Goal: Download file/media

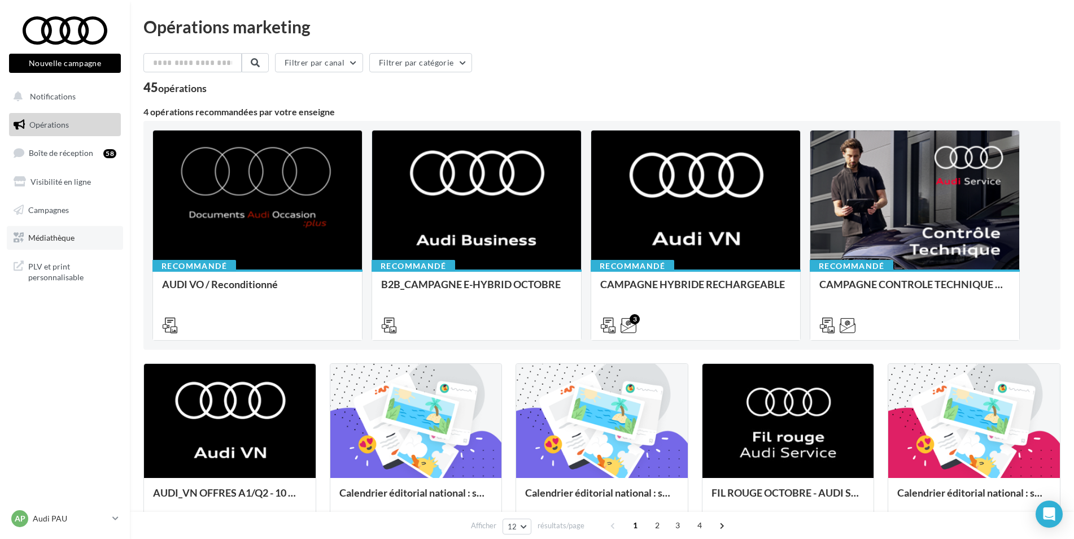
click at [94, 240] on link "Médiathèque" at bounding box center [65, 238] width 116 height 24
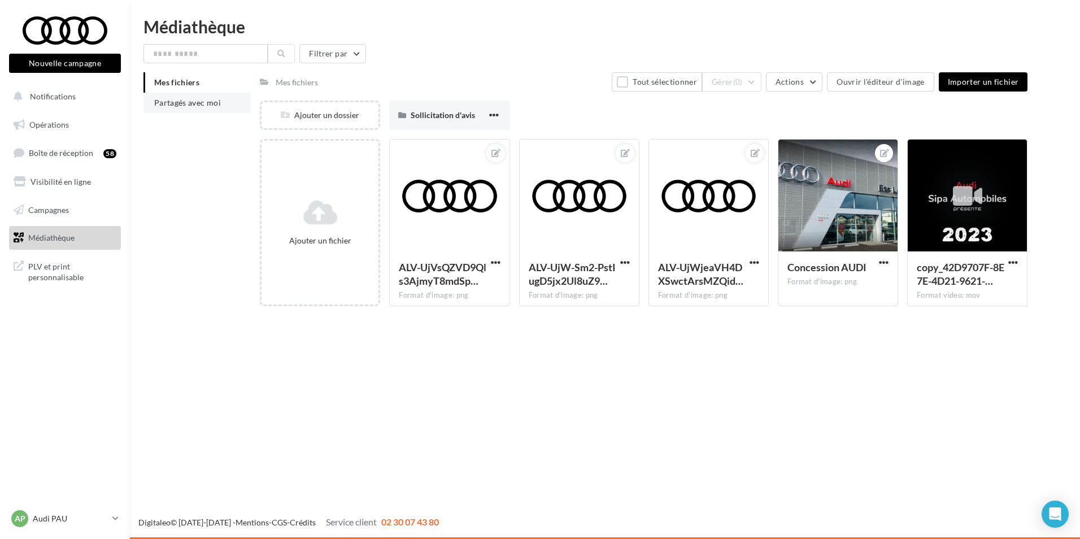
click at [212, 104] on span "Partagés avec moi" at bounding box center [187, 103] width 67 height 10
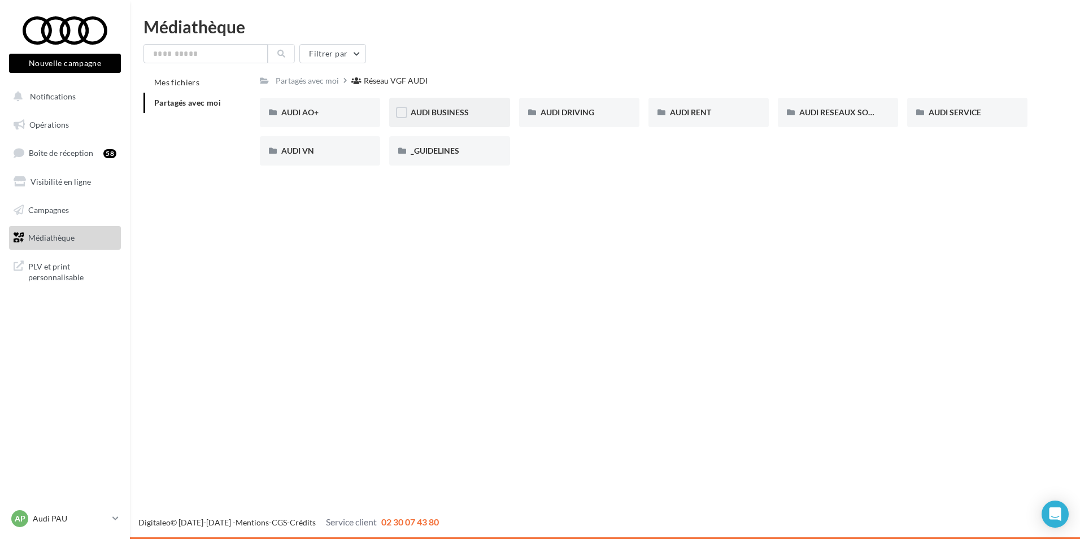
click at [494, 115] on div "AUDI BUSINESS" at bounding box center [449, 112] width 120 height 29
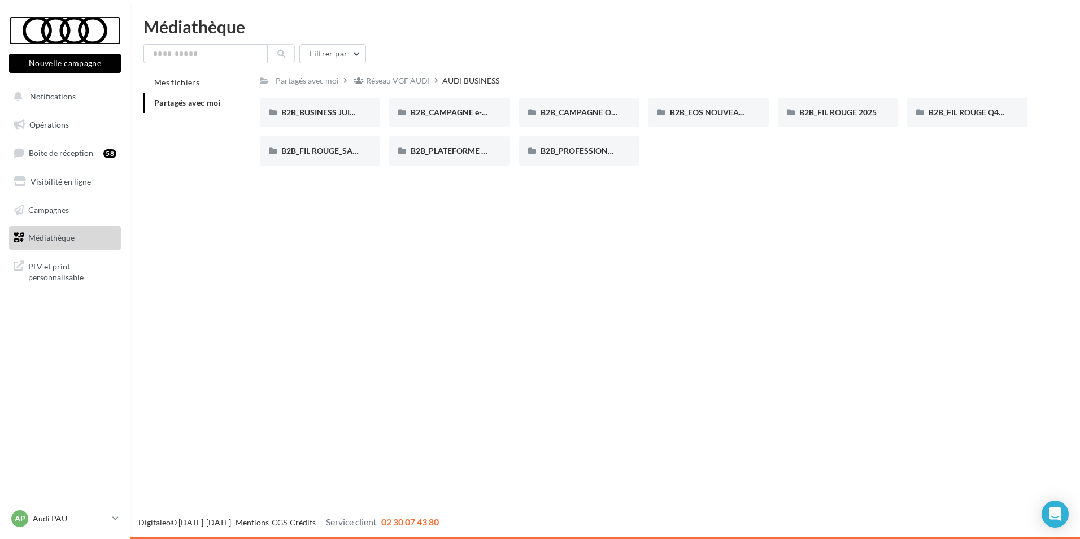
click at [71, 30] on div at bounding box center [65, 30] width 90 height 28
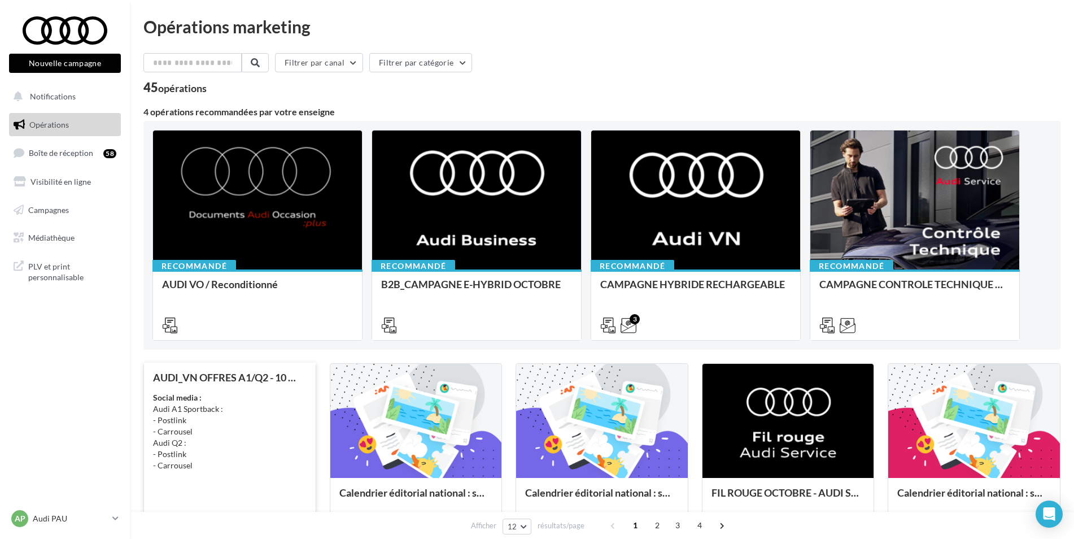
scroll to position [169, 0]
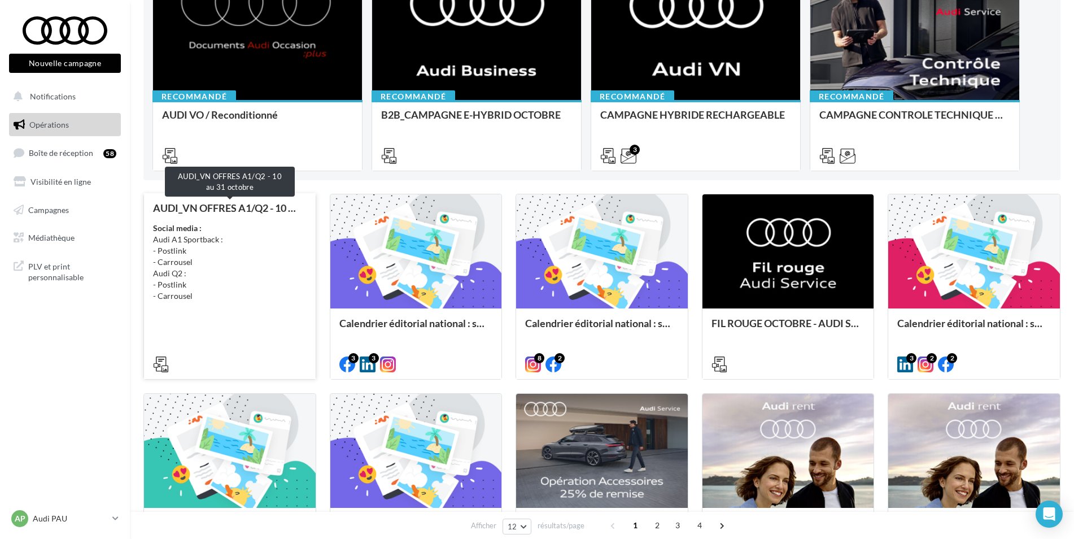
click at [229, 205] on div "AUDI_VN OFFRES A1/Q2 - 10 au 31 octobre" at bounding box center [230, 207] width 154 height 11
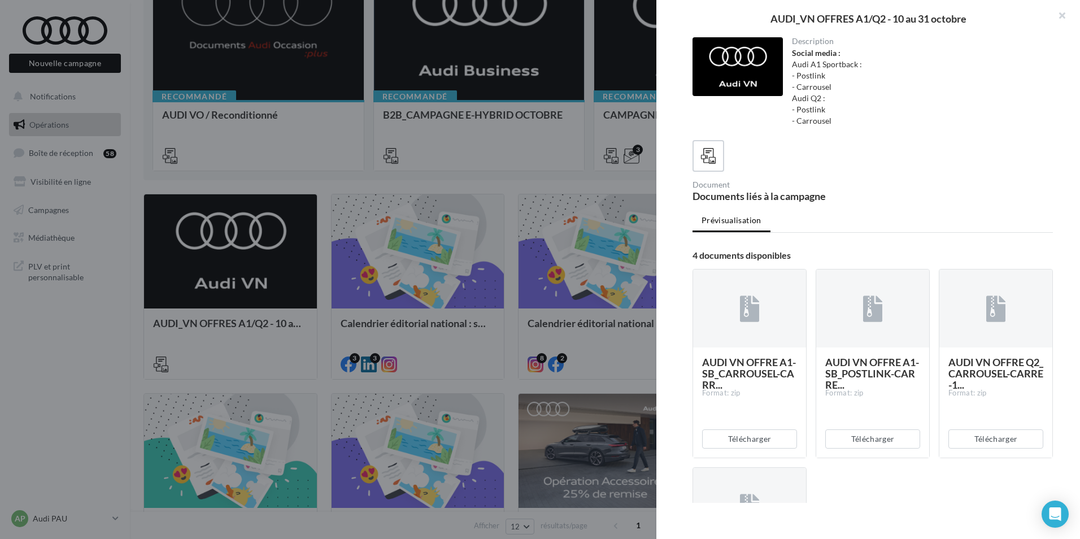
click at [368, 180] on div at bounding box center [540, 269] width 1080 height 539
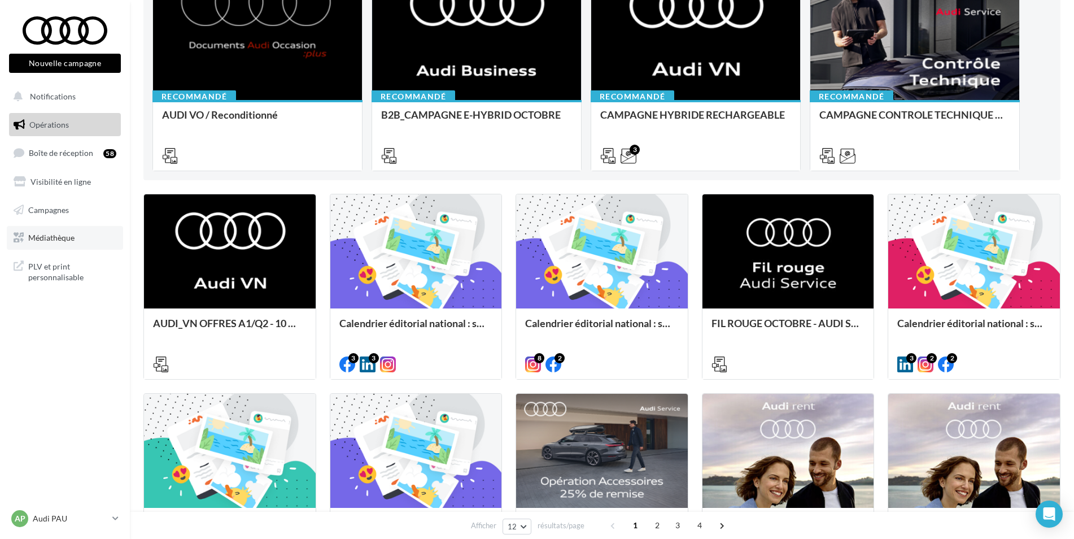
click at [89, 242] on link "Médiathèque" at bounding box center [65, 238] width 116 height 24
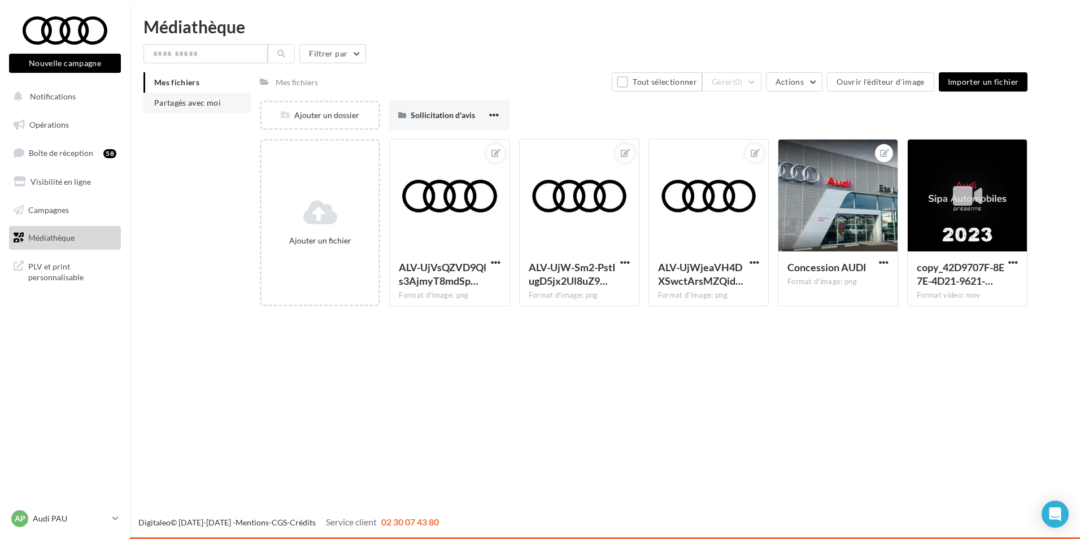
click at [176, 99] on span "Partagés avec moi" at bounding box center [187, 103] width 67 height 10
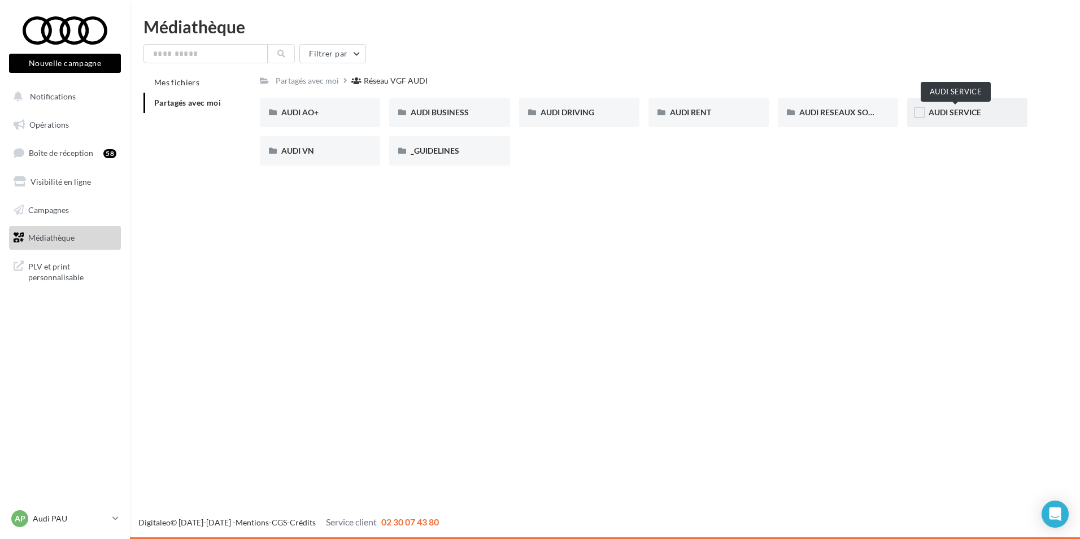
click at [934, 113] on span "AUDI SERVICE" at bounding box center [955, 112] width 53 height 10
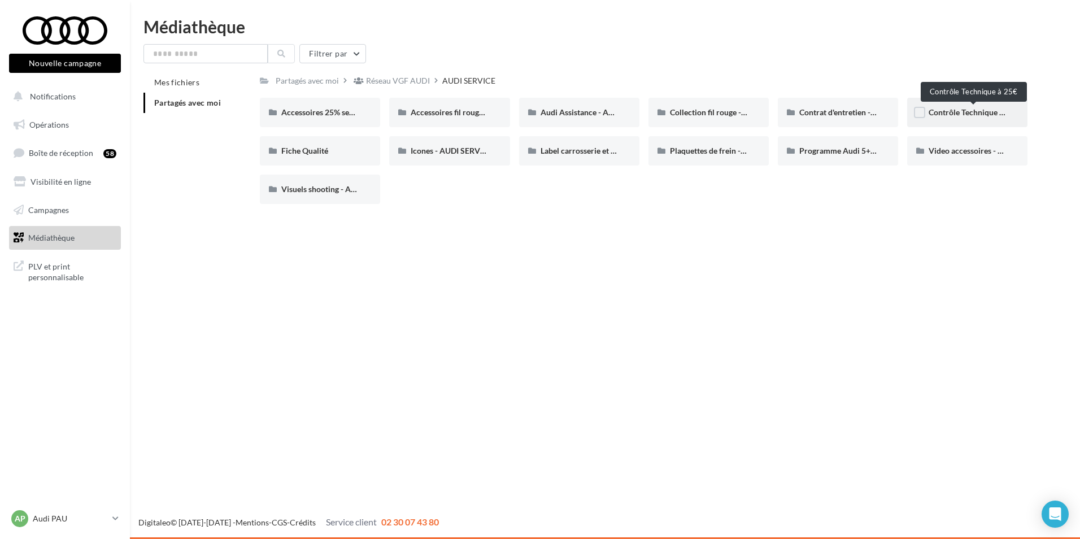
click at [946, 115] on span "Contrôle Technique à 25€" at bounding box center [974, 112] width 90 height 10
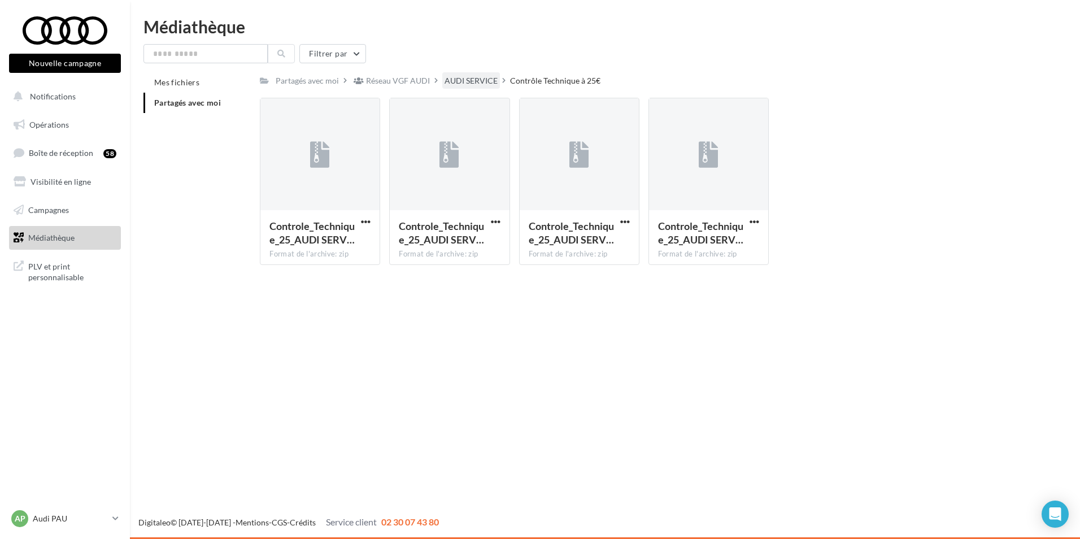
click at [467, 72] on div "AUDI SERVICE" at bounding box center [471, 80] width 58 height 16
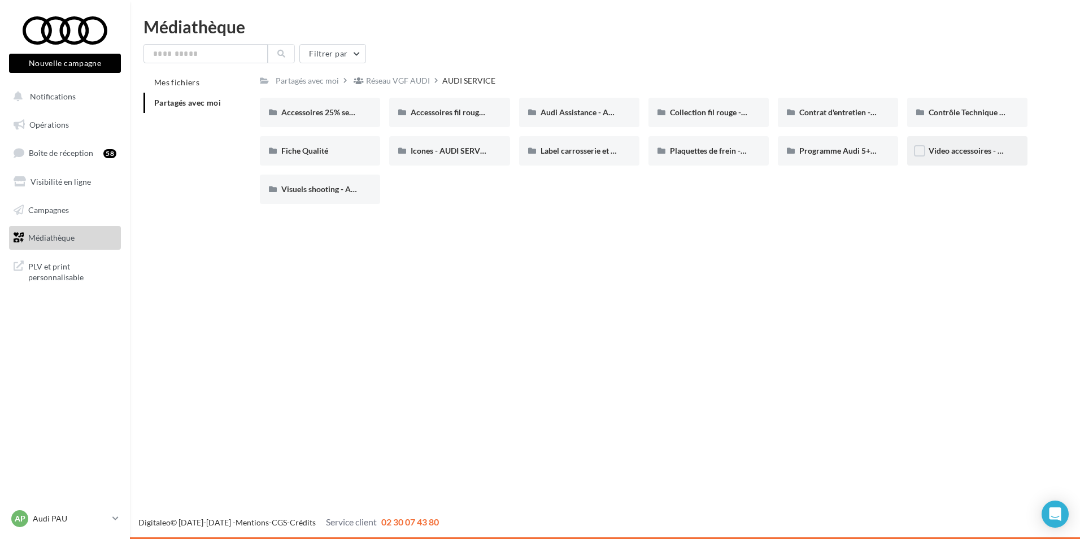
click at [951, 157] on div "Video accessoires - AUDI SERVICE" at bounding box center [967, 150] width 120 height 29
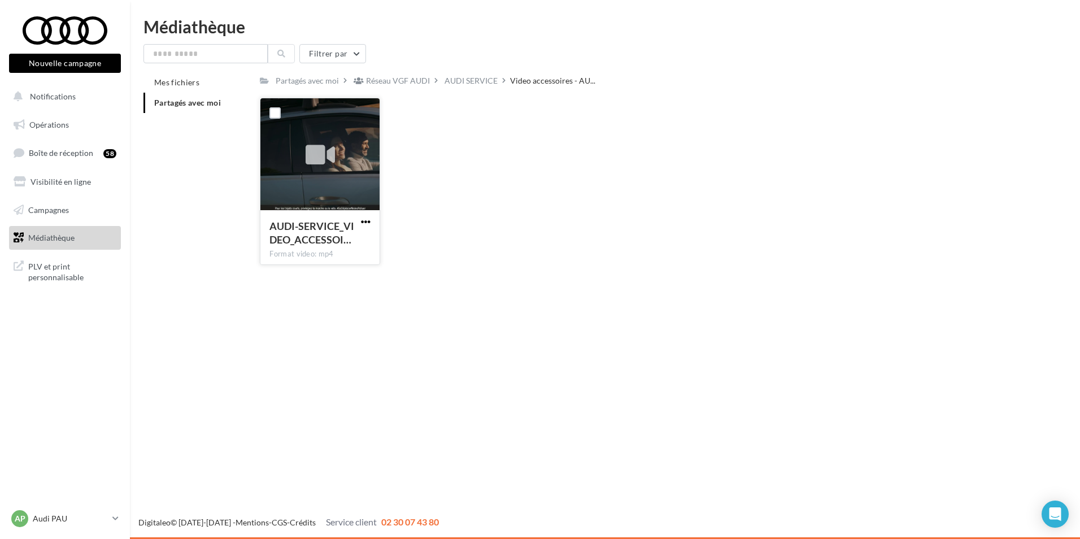
click at [368, 220] on span "button" at bounding box center [366, 222] width 10 height 10
click at [332, 246] on button "Télécharger" at bounding box center [316, 243] width 113 height 29
click at [481, 85] on div "AUDI SERVICE" at bounding box center [470, 80] width 53 height 11
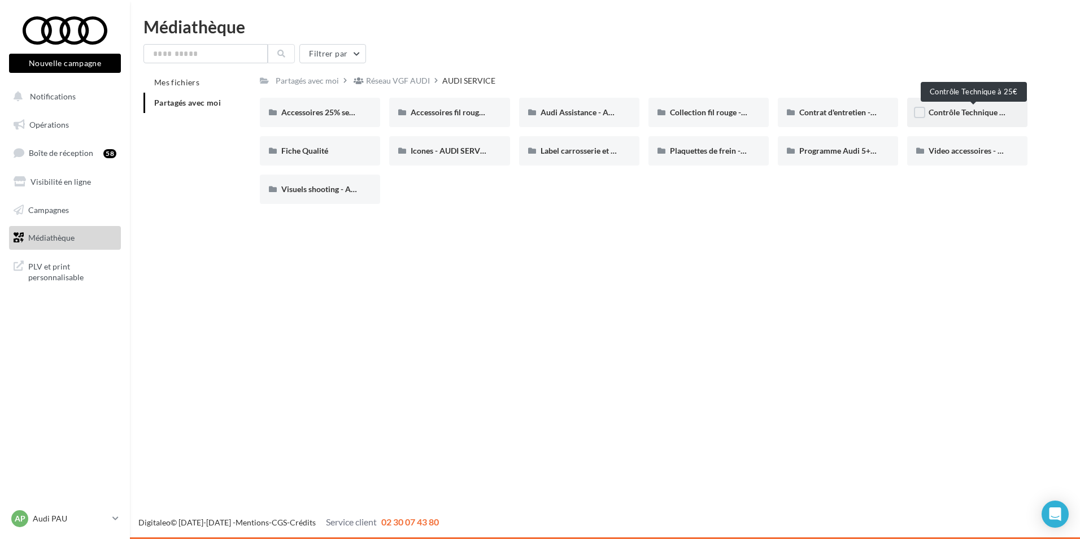
click at [940, 115] on span "Contrôle Technique à 25€" at bounding box center [974, 112] width 90 height 10
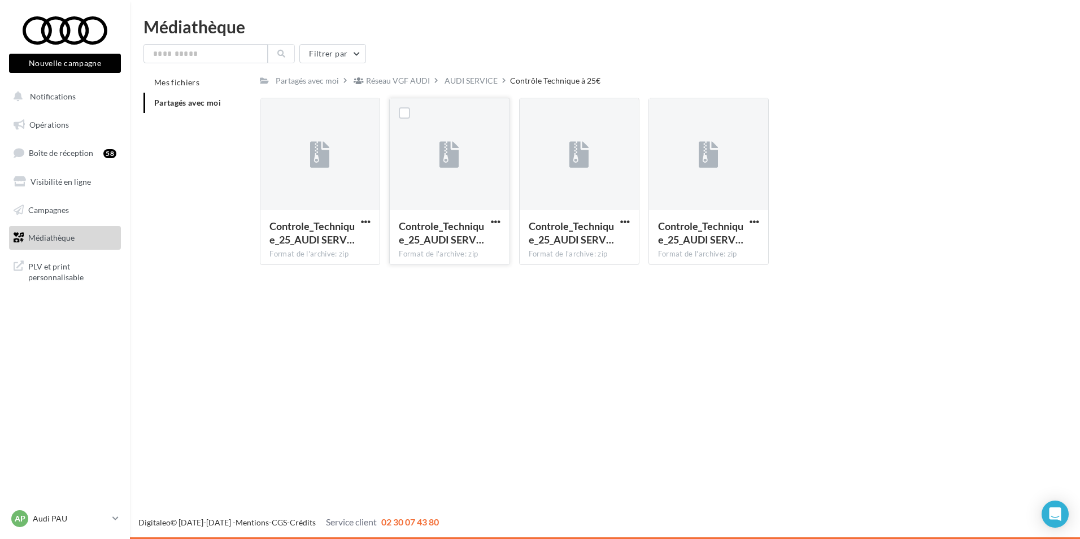
click at [489, 221] on button "button" at bounding box center [496, 222] width 14 height 11
click at [479, 245] on button "Télécharger" at bounding box center [446, 243] width 113 height 29
click at [57, 520] on p "Audi PAU" at bounding box center [70, 518] width 75 height 11
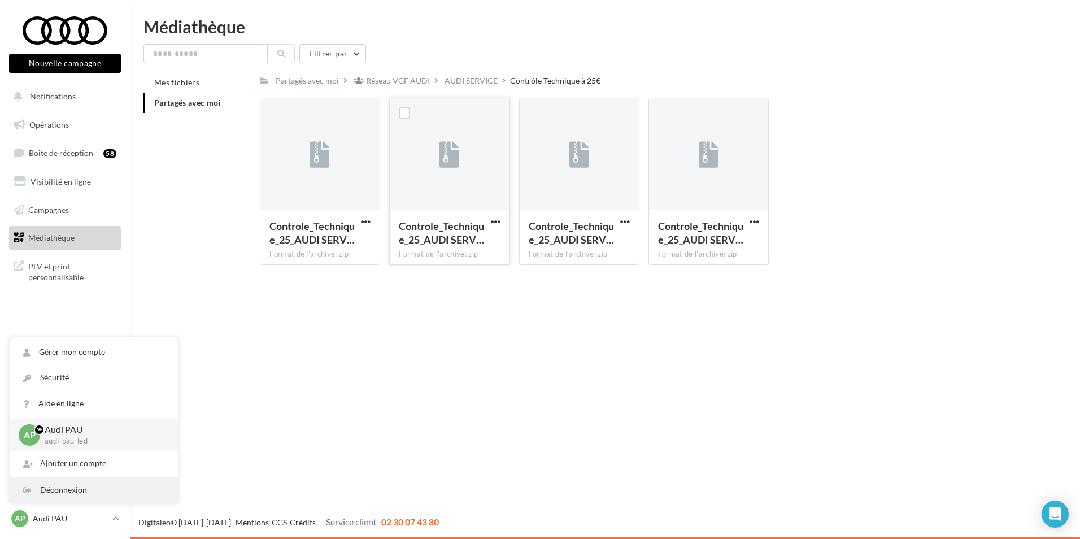
click at [45, 484] on div "Déconnexion" at bounding box center [94, 489] width 168 height 25
